Goal: Task Accomplishment & Management: Manage account settings

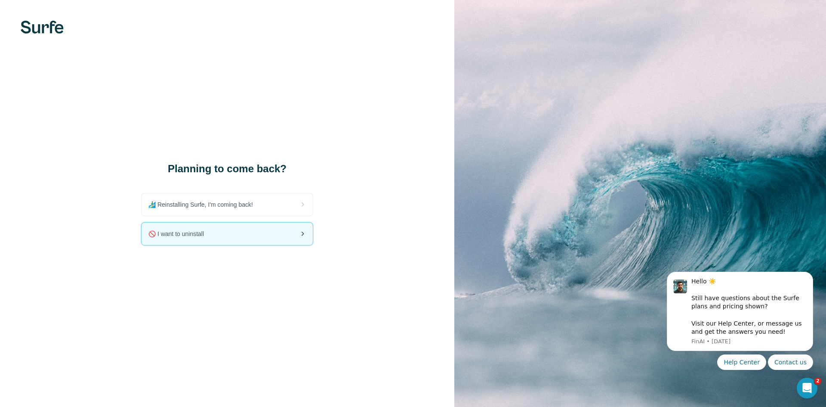
click at [227, 236] on div "🚫 I want to uninstall" at bounding box center [227, 233] width 171 height 22
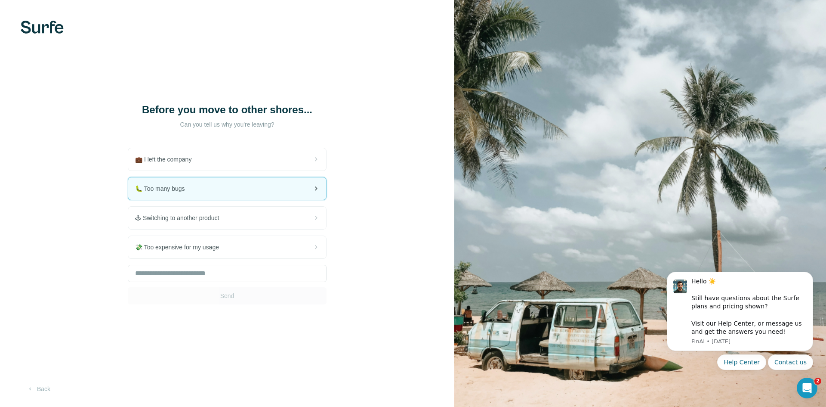
click at [241, 194] on div "🐛 Too many bugs" at bounding box center [227, 188] width 198 height 22
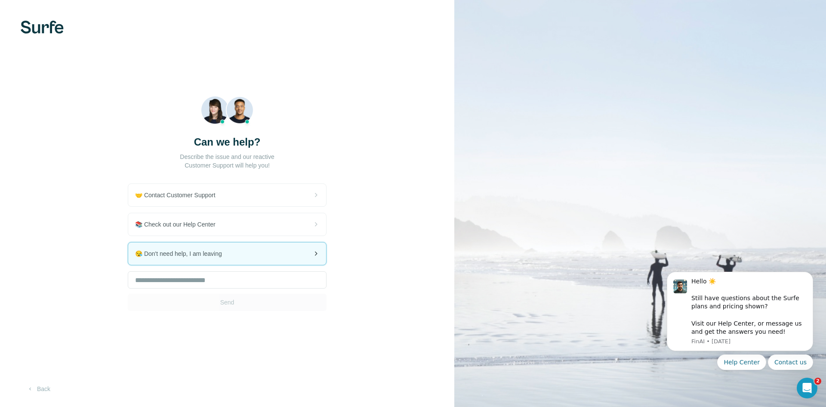
click at [222, 251] on span "😪 Don't need help, I am leaving" at bounding box center [182, 253] width 94 height 9
